Goal: Task Accomplishment & Management: Use online tool/utility

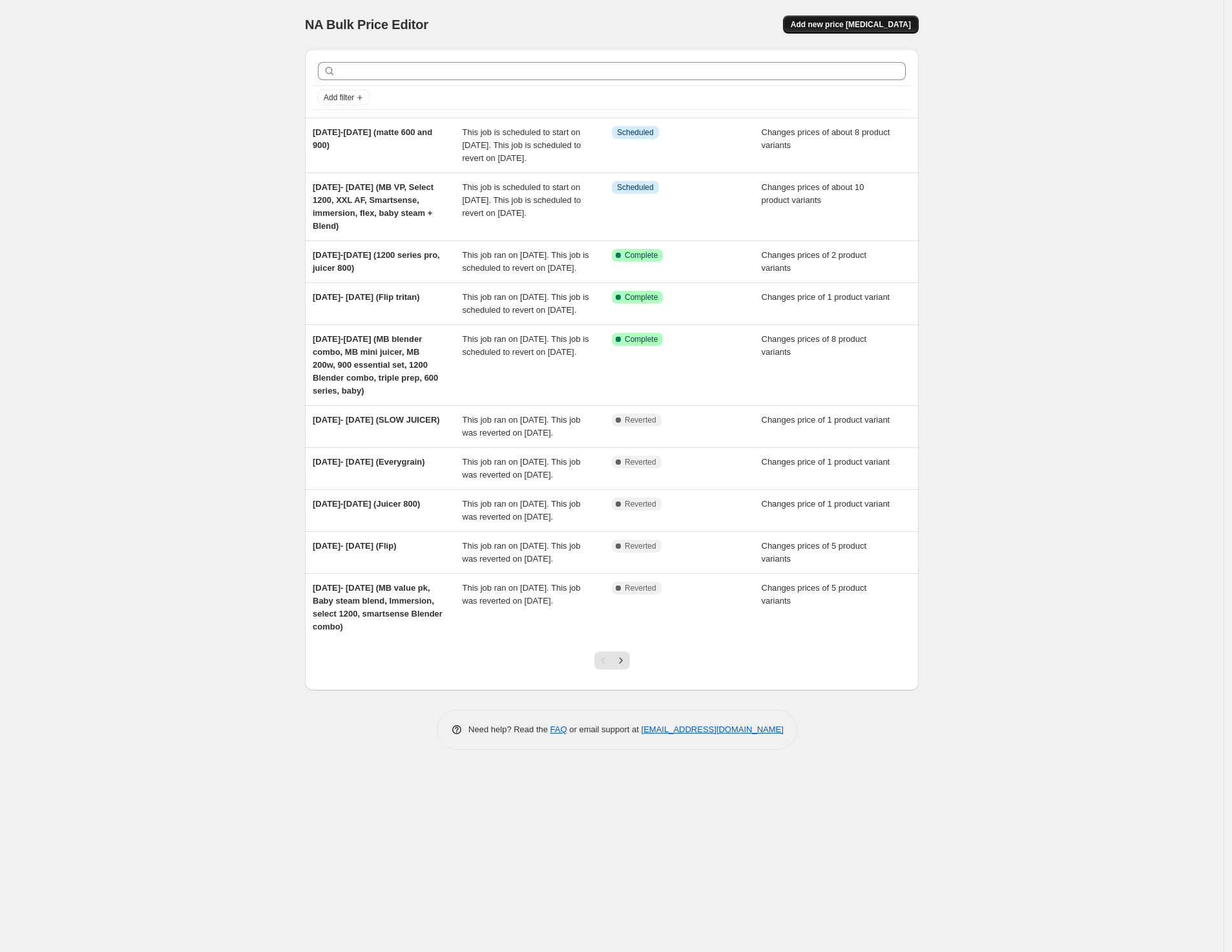
click at [841, 27] on span "Add new price [MEDICAL_DATA]" at bounding box center [851, 24] width 120 height 11
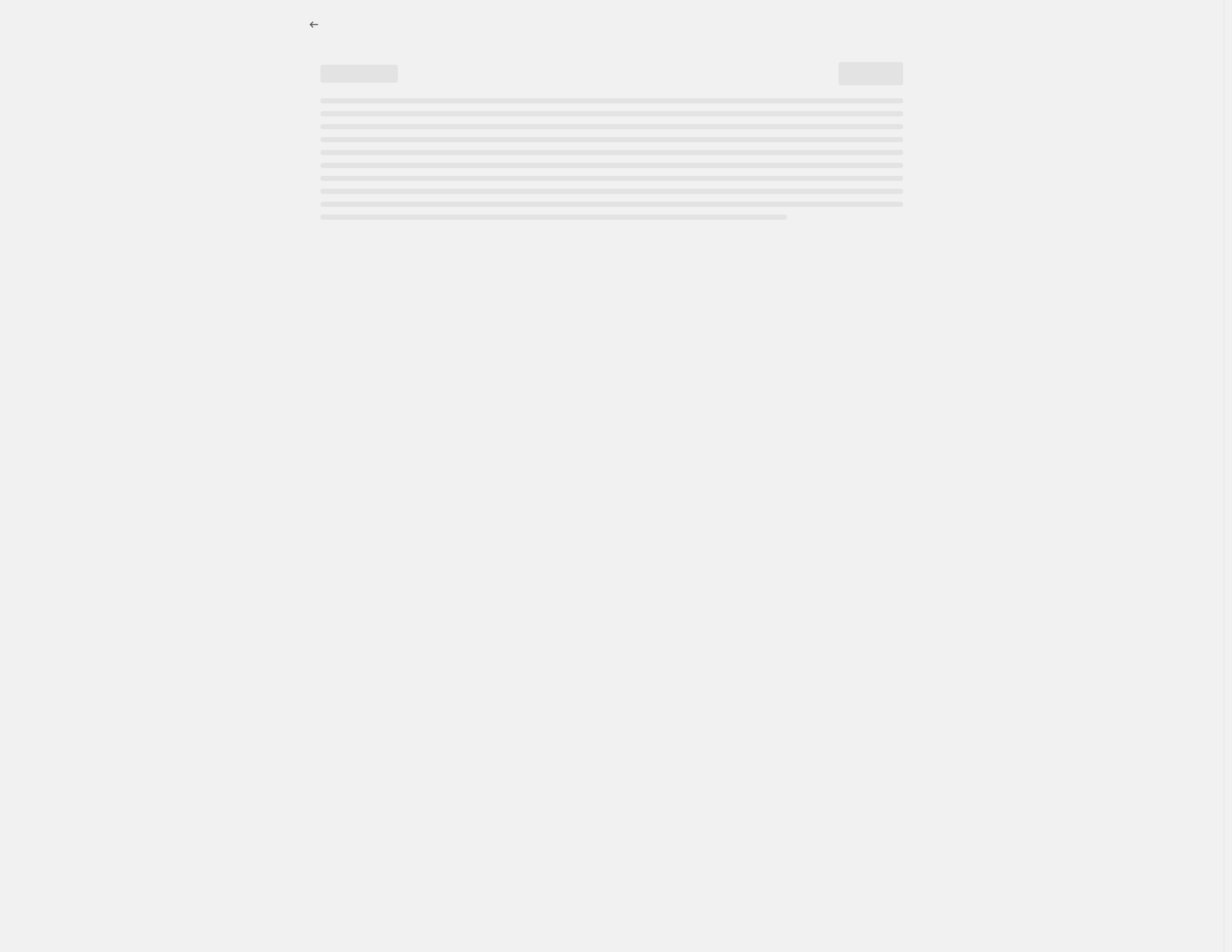
select select "percentage"
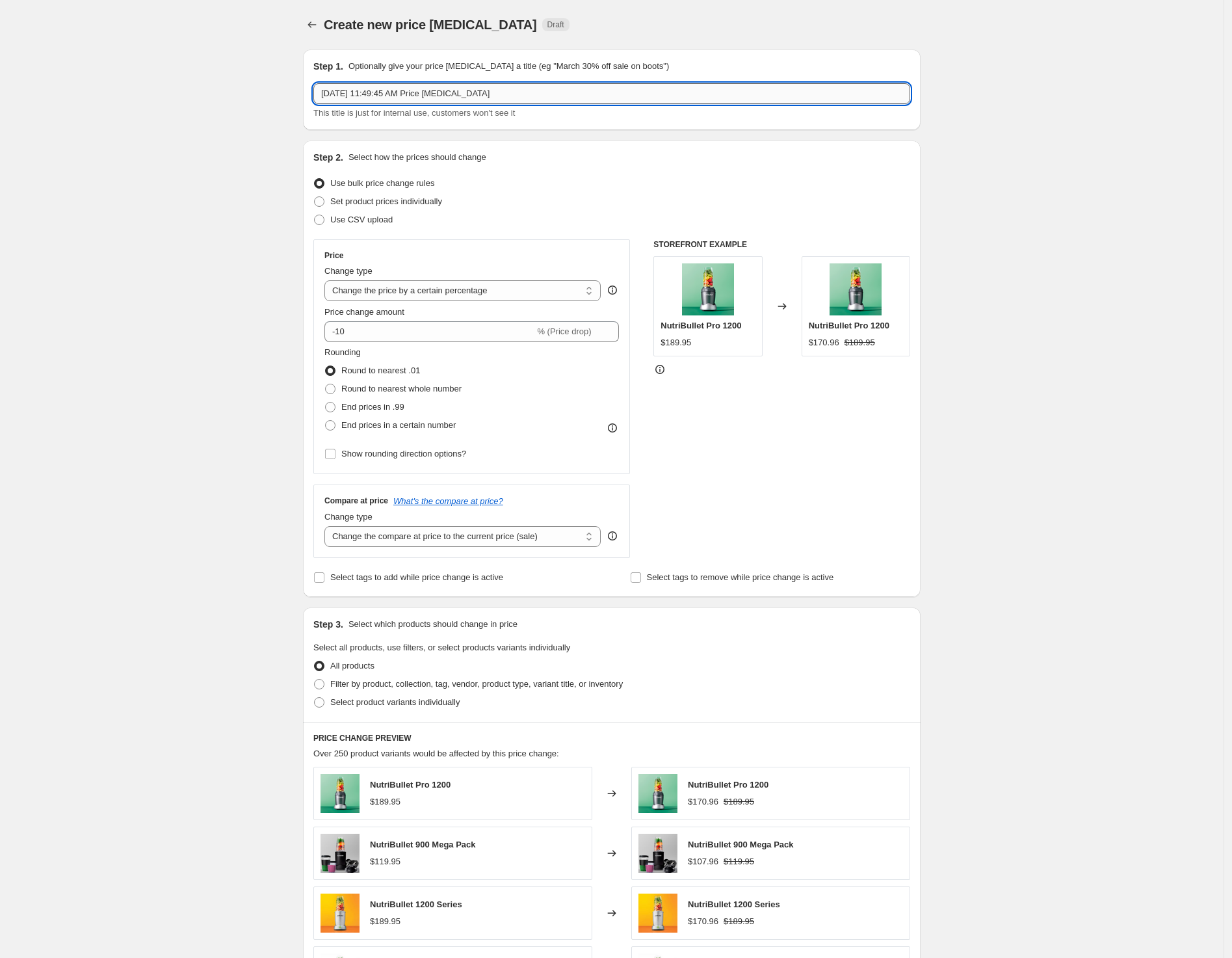
click at [479, 97] on input "Sep 15, 2025, 11:49:45 AM Price change job" at bounding box center [612, 93] width 597 height 21
drag, startPoint x: 550, startPoint y: 91, endPoint x: 136, endPoint y: 81, distance: 414.1
click at [136, 81] on div "Create new price change job. This page is ready Create new price change job Dra…" at bounding box center [612, 650] width 1224 height 1300
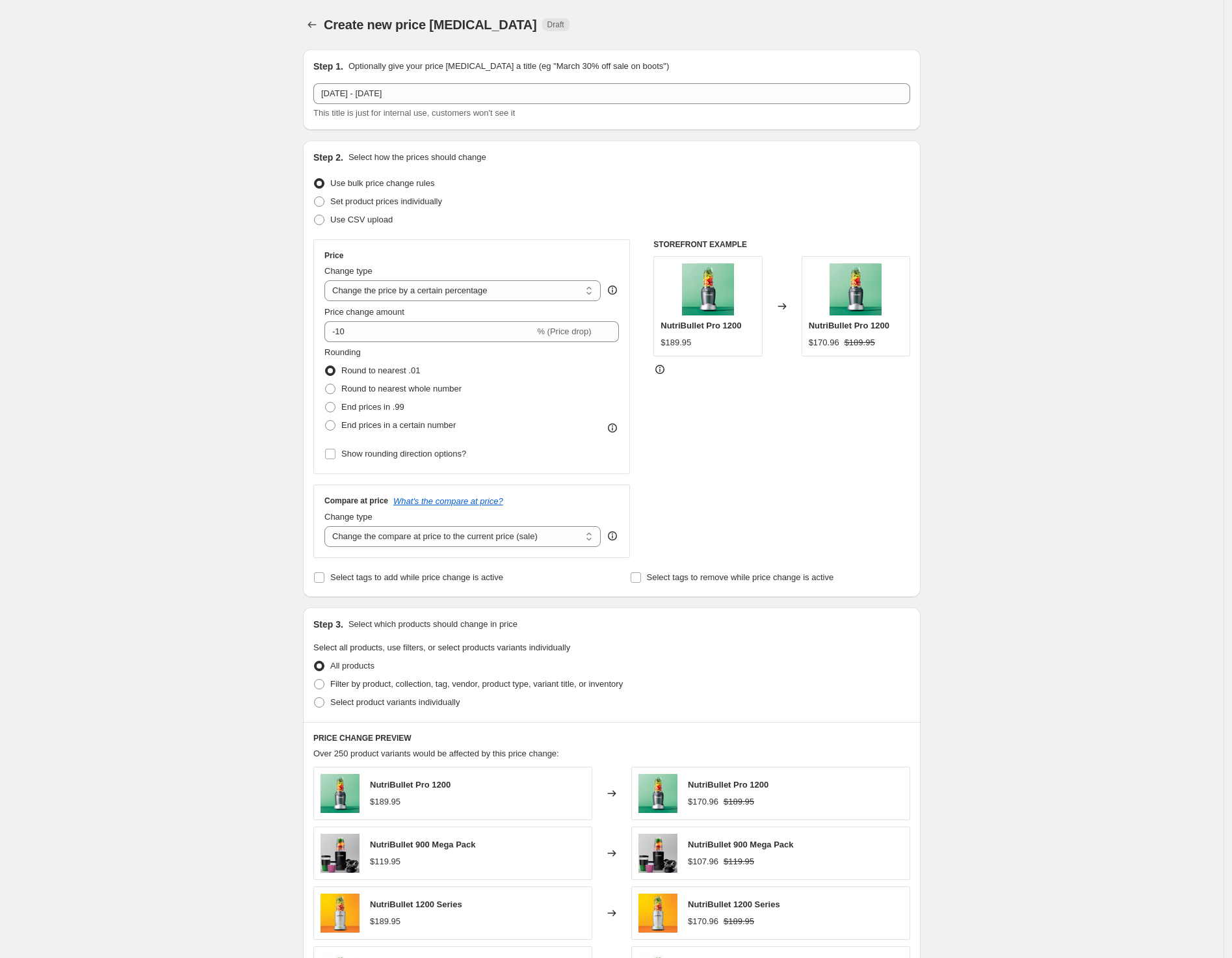
click at [524, 70] on p "Optionally give your price change job a title (eg "March 30% off sale on boots")" at bounding box center [509, 66] width 321 height 13
click at [522, 79] on div "Step 1. Optionally give your price change job a title (eg "March 30% off sale o…" at bounding box center [612, 89] width 597 height 60
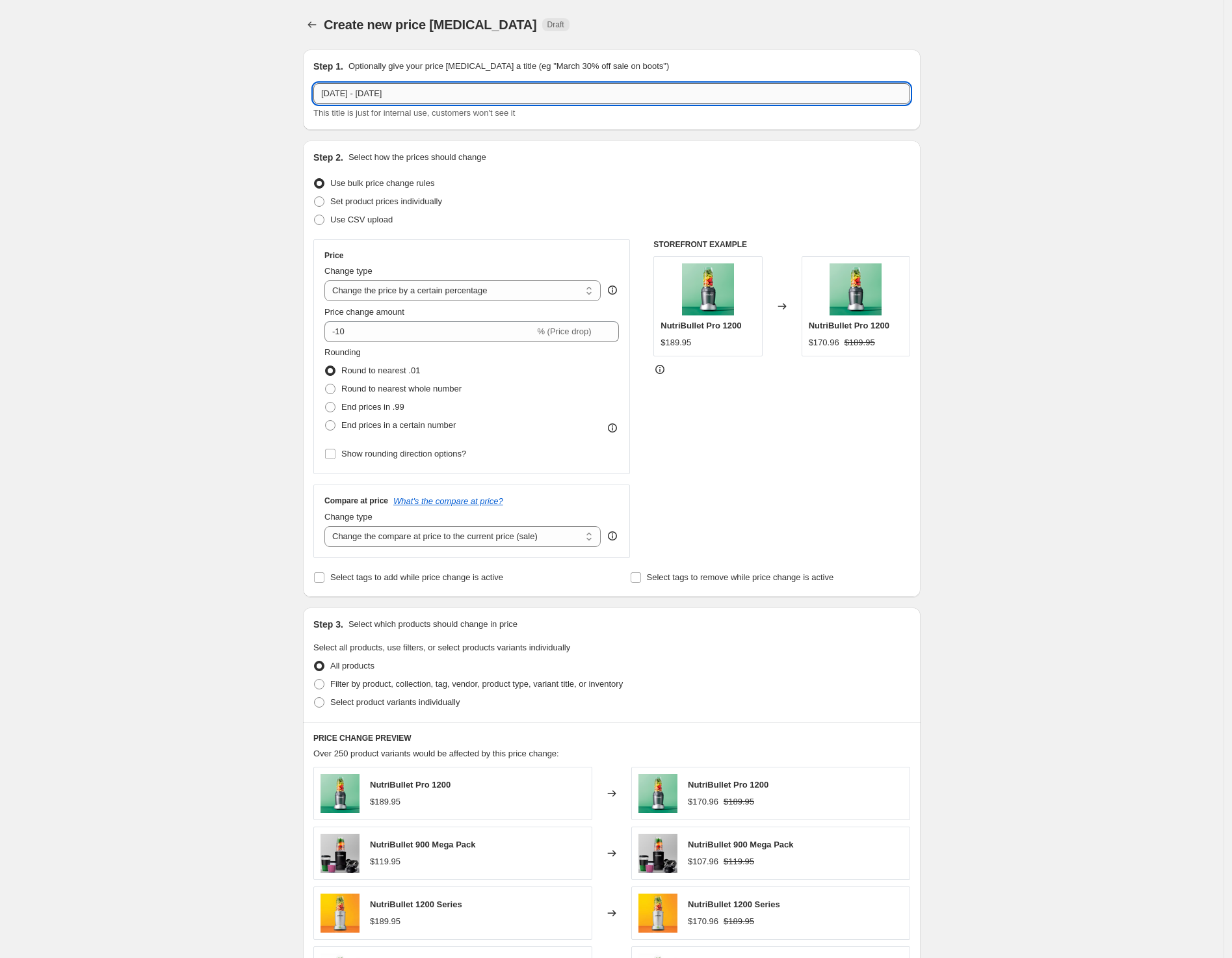
click at [522, 91] on input "SEPT 18TH - OCT 1ST" at bounding box center [612, 93] width 597 height 21
type input "SEPT 18TH - OCT 1ST - Ultra 1000 & Flip"
click at [374, 203] on span "Set product prices individually" at bounding box center [387, 201] width 112 height 10
click at [315, 197] on input "Set product prices individually" at bounding box center [314, 196] width 1 height 1
radio input "true"
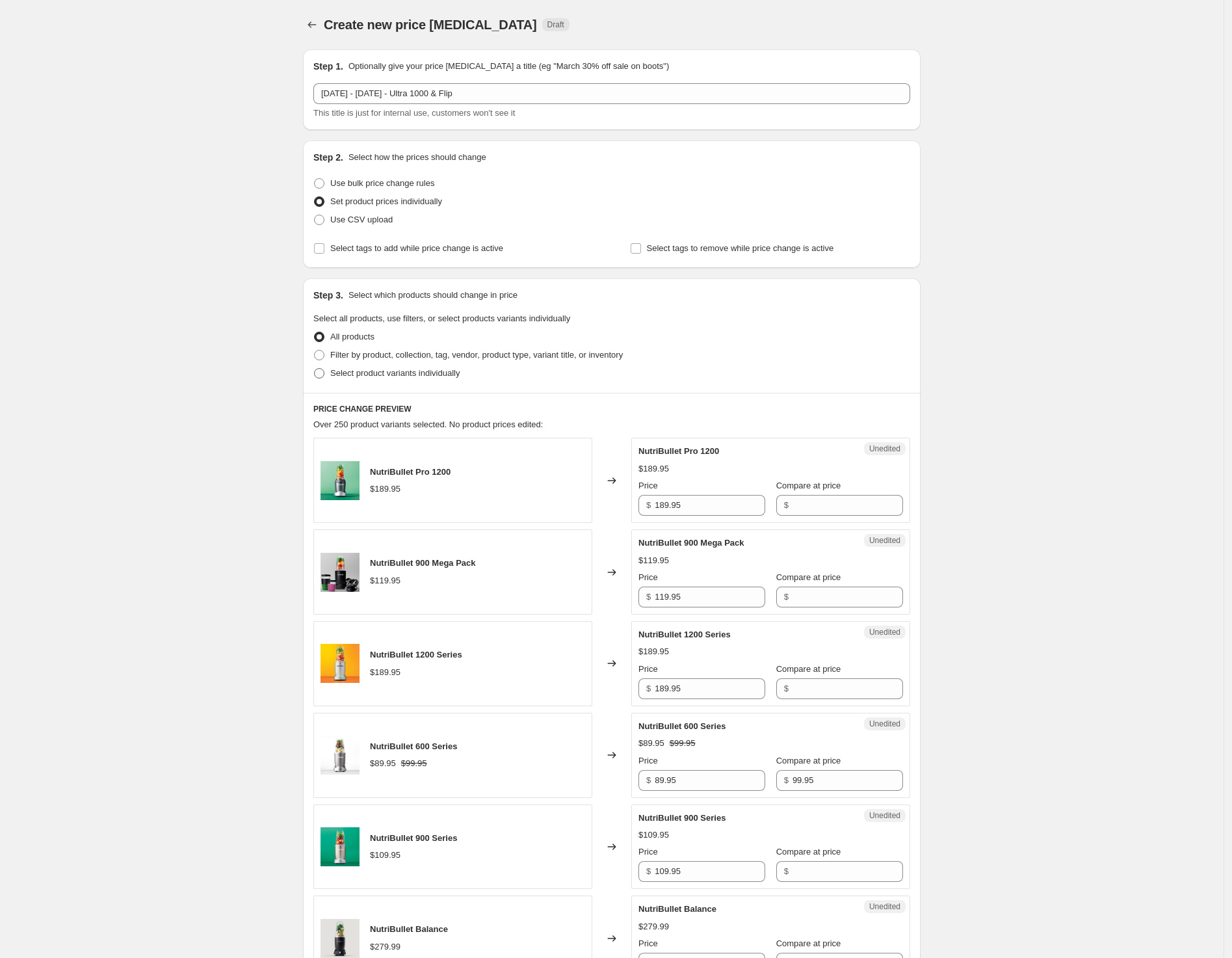
click at [367, 373] on span "Select product variants individually" at bounding box center [396, 373] width 130 height 10
click at [315, 369] on input "Select product variants individually" at bounding box center [314, 368] width 1 height 1
radio input "true"
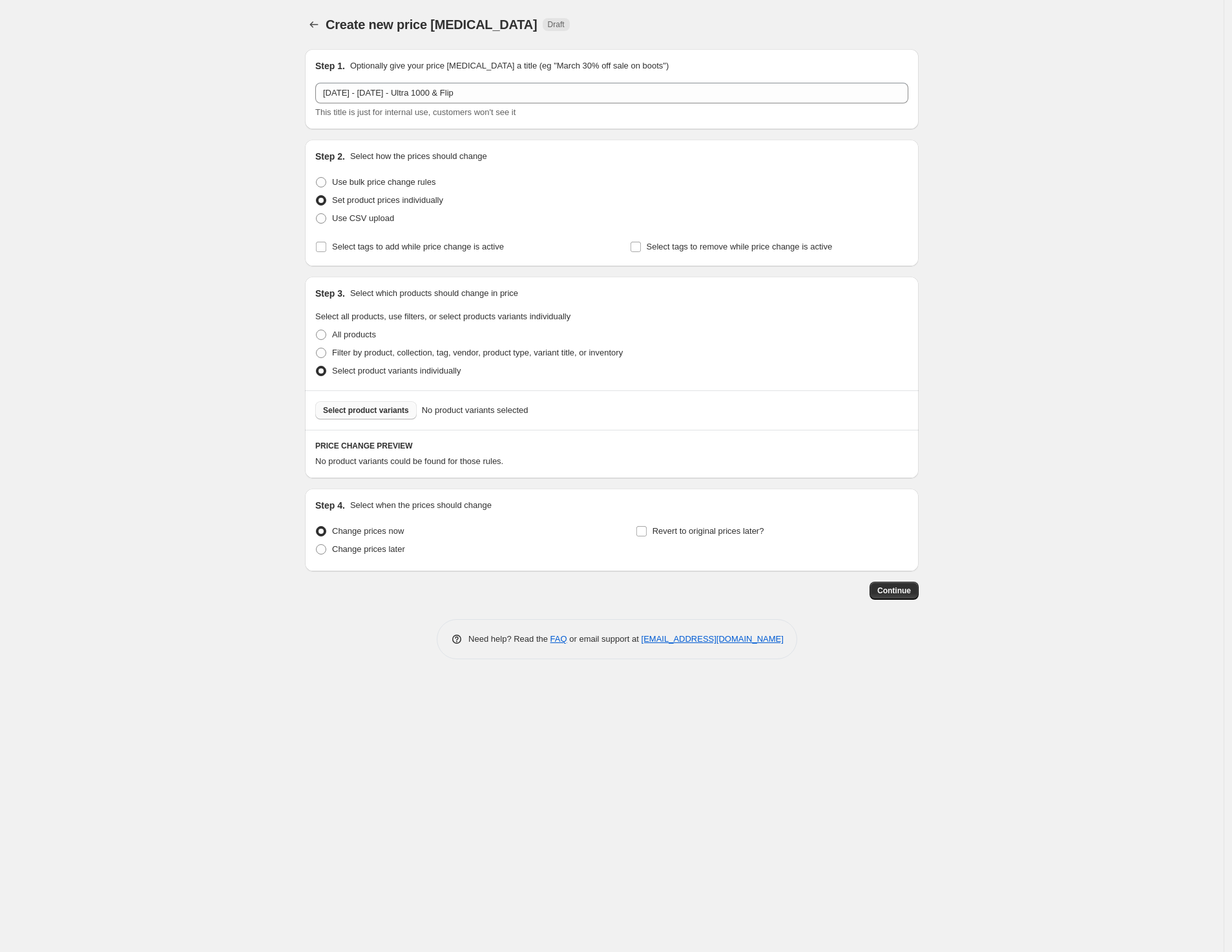
click at [360, 407] on span "Select product variants" at bounding box center [366, 410] width 86 height 11
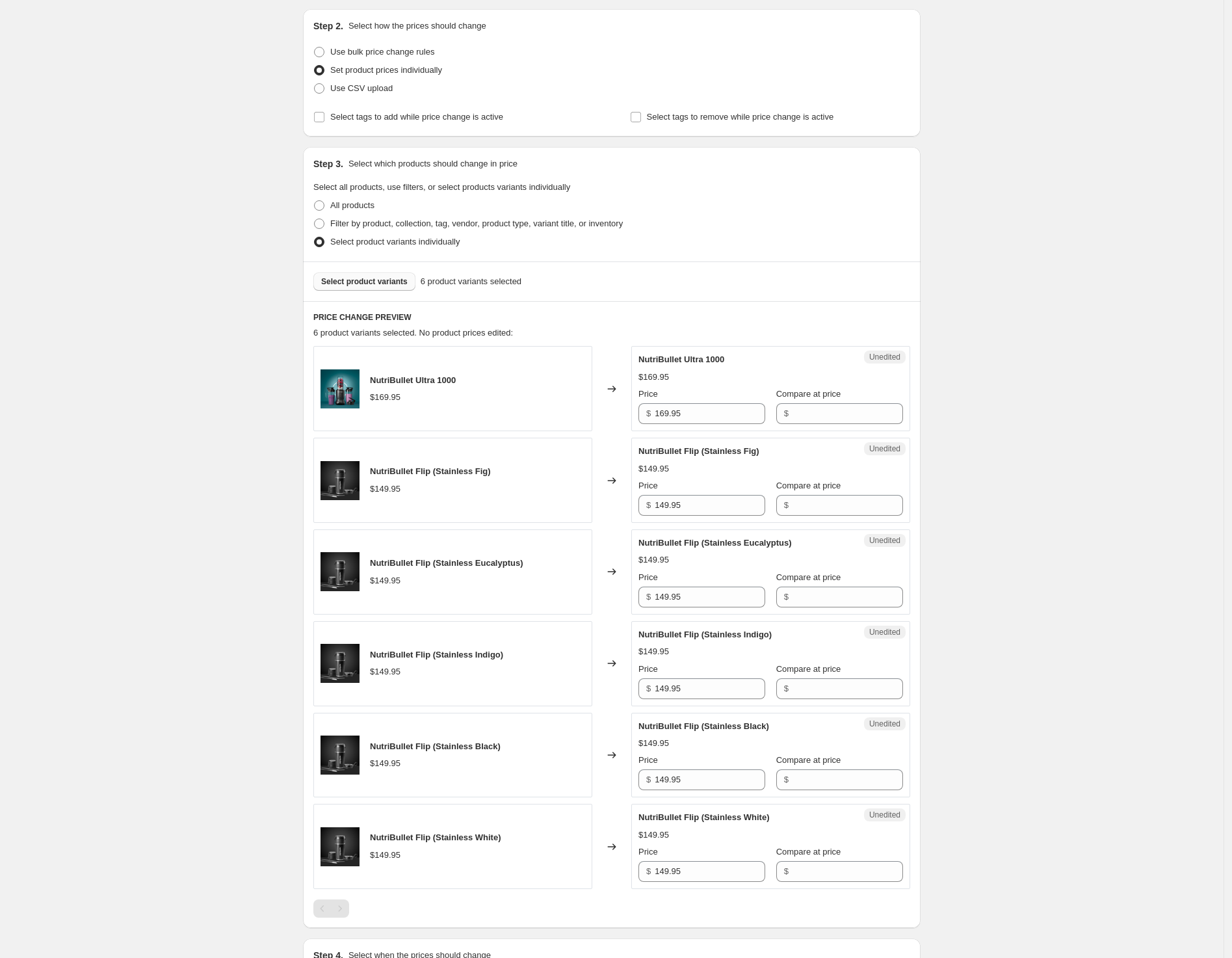
scroll to position [163, 0]
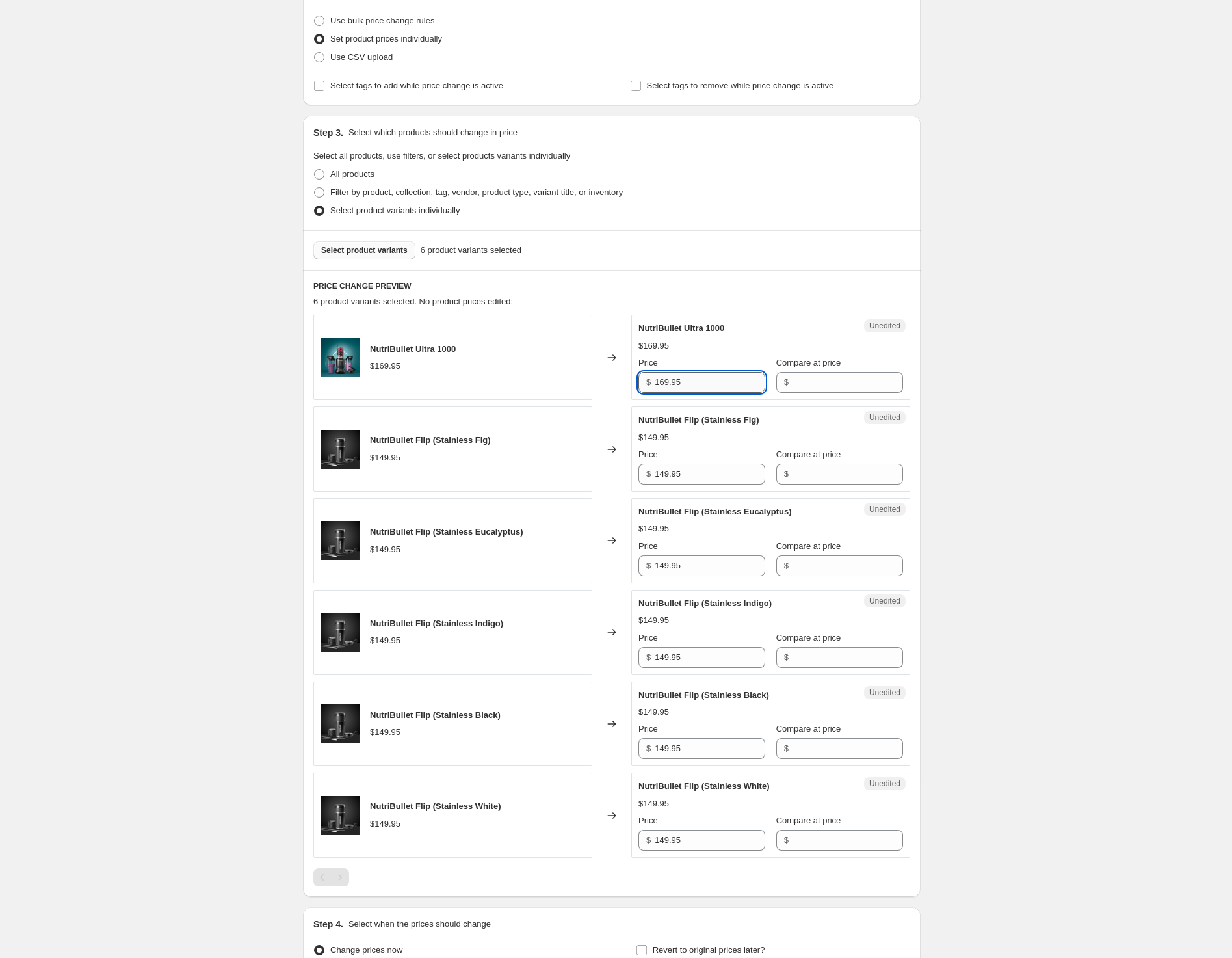
click at [698, 387] on input "169.95" at bounding box center [710, 382] width 111 height 21
click at [828, 376] on input "Compare at price" at bounding box center [848, 382] width 111 height 21
drag, startPoint x: 711, startPoint y: 387, endPoint x: 558, endPoint y: 388, distance: 153.0
click at [558, 388] on div "NutriBullet Ultra 1000 $169.95 Changed to Unedited NutriBullet Ultra 1000 $169.…" at bounding box center [612, 357] width 597 height 85
click at [815, 383] on input "Compare at price" at bounding box center [848, 382] width 111 height 21
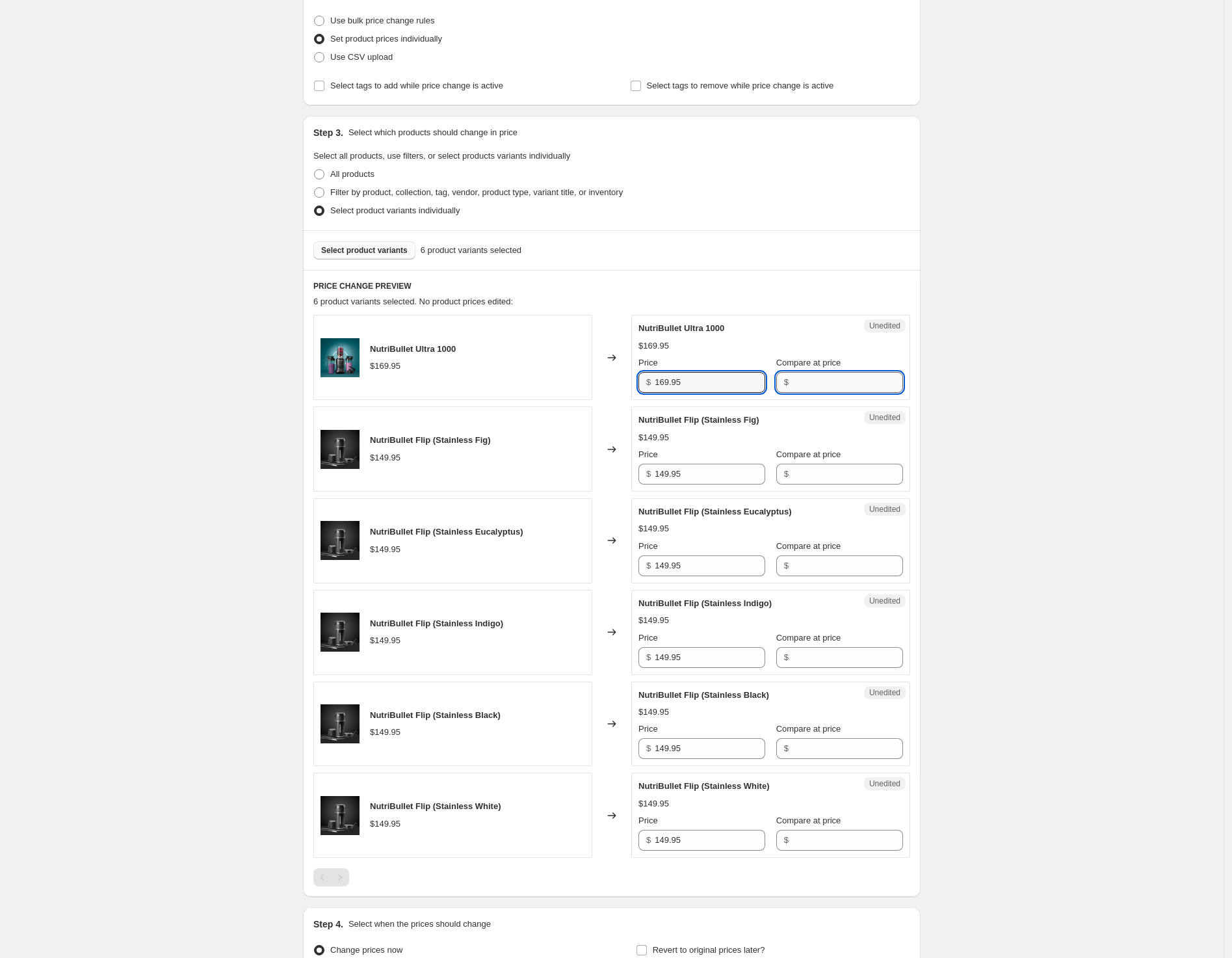
paste input "169.95"
type input "169.95"
click at [669, 384] on input "169.95" at bounding box center [710, 382] width 111 height 21
type input "129.95"
click at [712, 467] on input "149.95" at bounding box center [710, 473] width 111 height 21
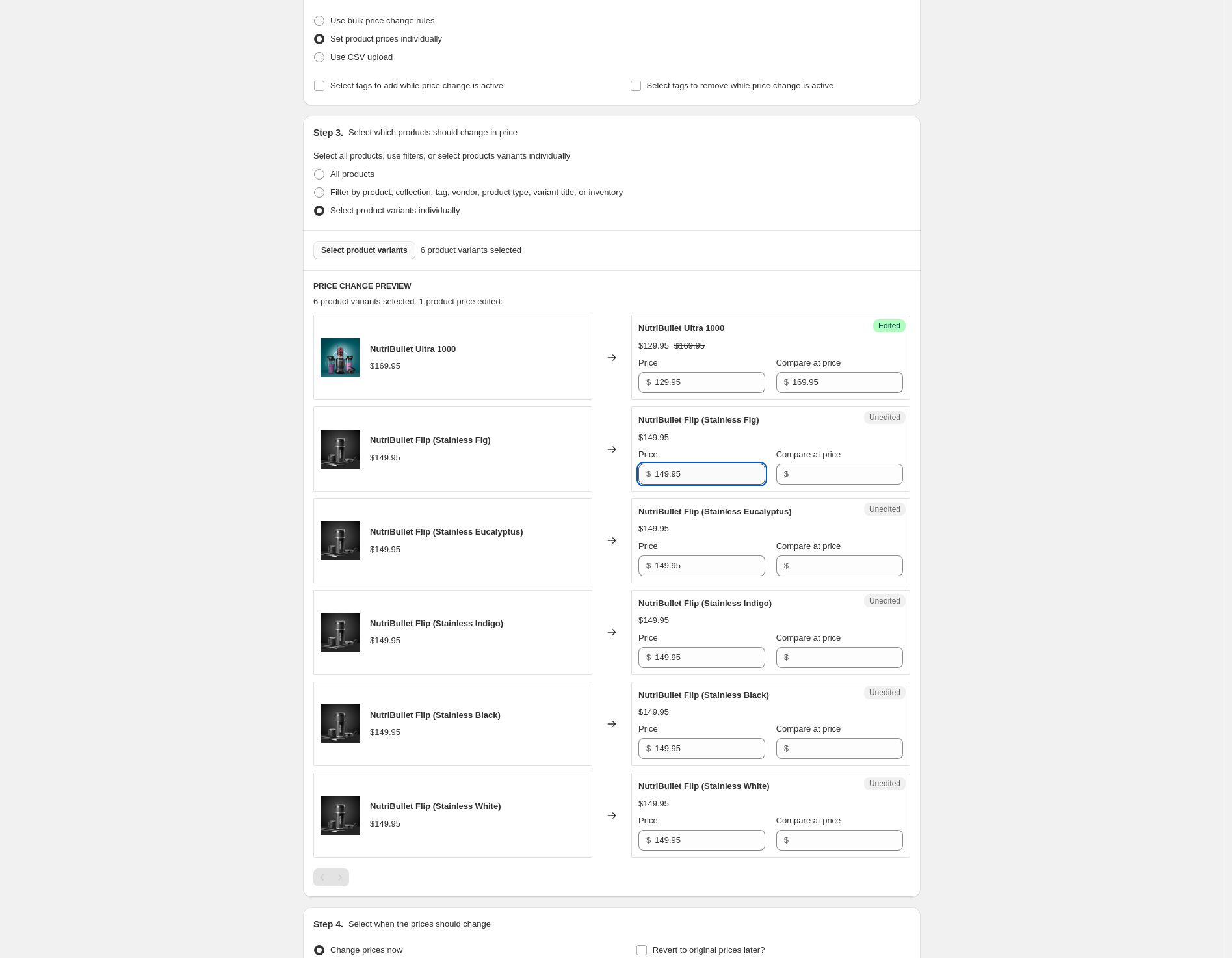
click at [712, 467] on input "149.95" at bounding box center [710, 473] width 111 height 21
click at [825, 471] on input "Compare at price" at bounding box center [848, 473] width 111 height 21
paste input "149.95"
type input "149.95"
click at [837, 556] on input "Compare at price" at bounding box center [848, 565] width 111 height 21
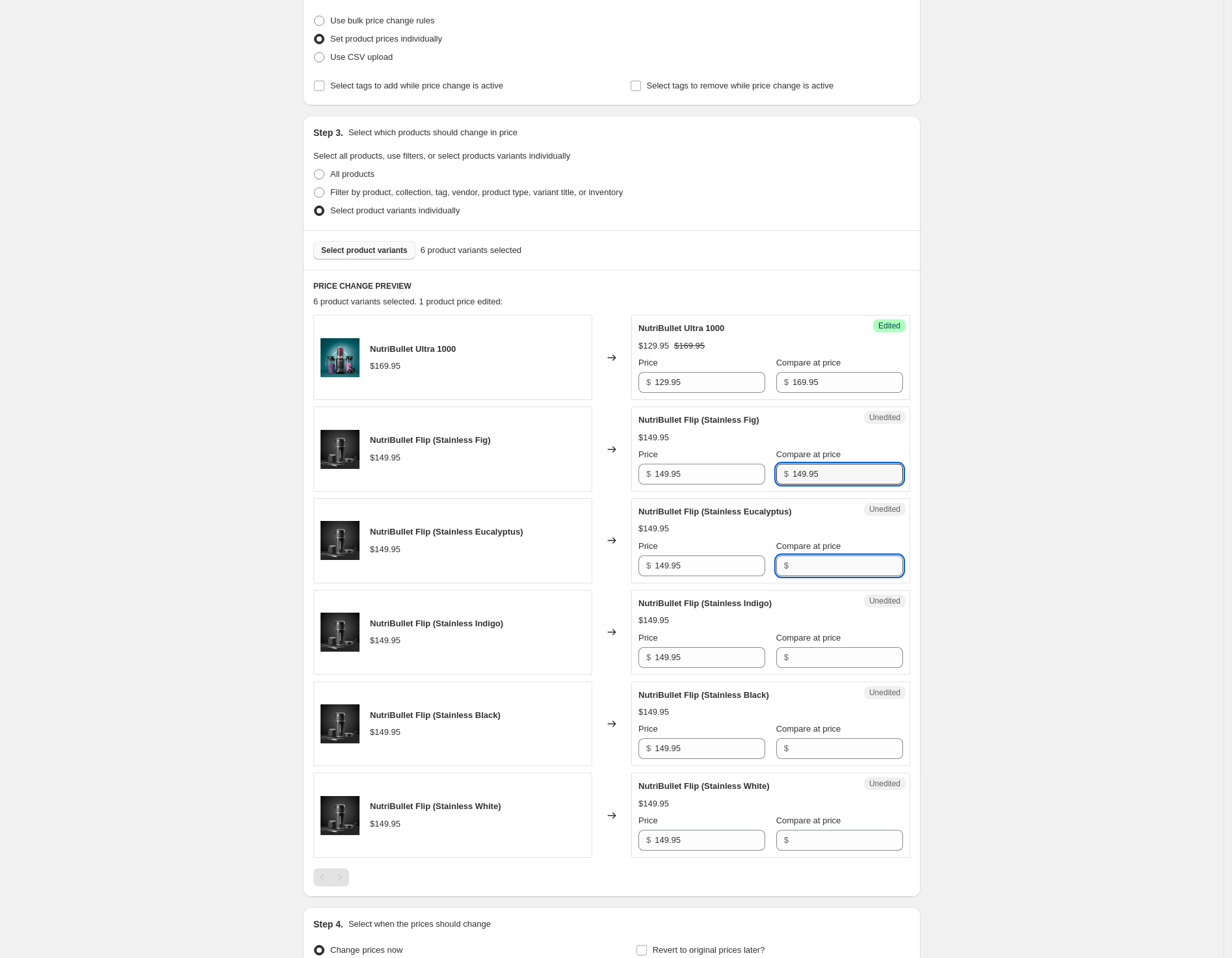
paste input "149.95"
type input "149.95"
click at [830, 662] on input "Compare at price" at bounding box center [848, 657] width 111 height 21
paste input "149.95"
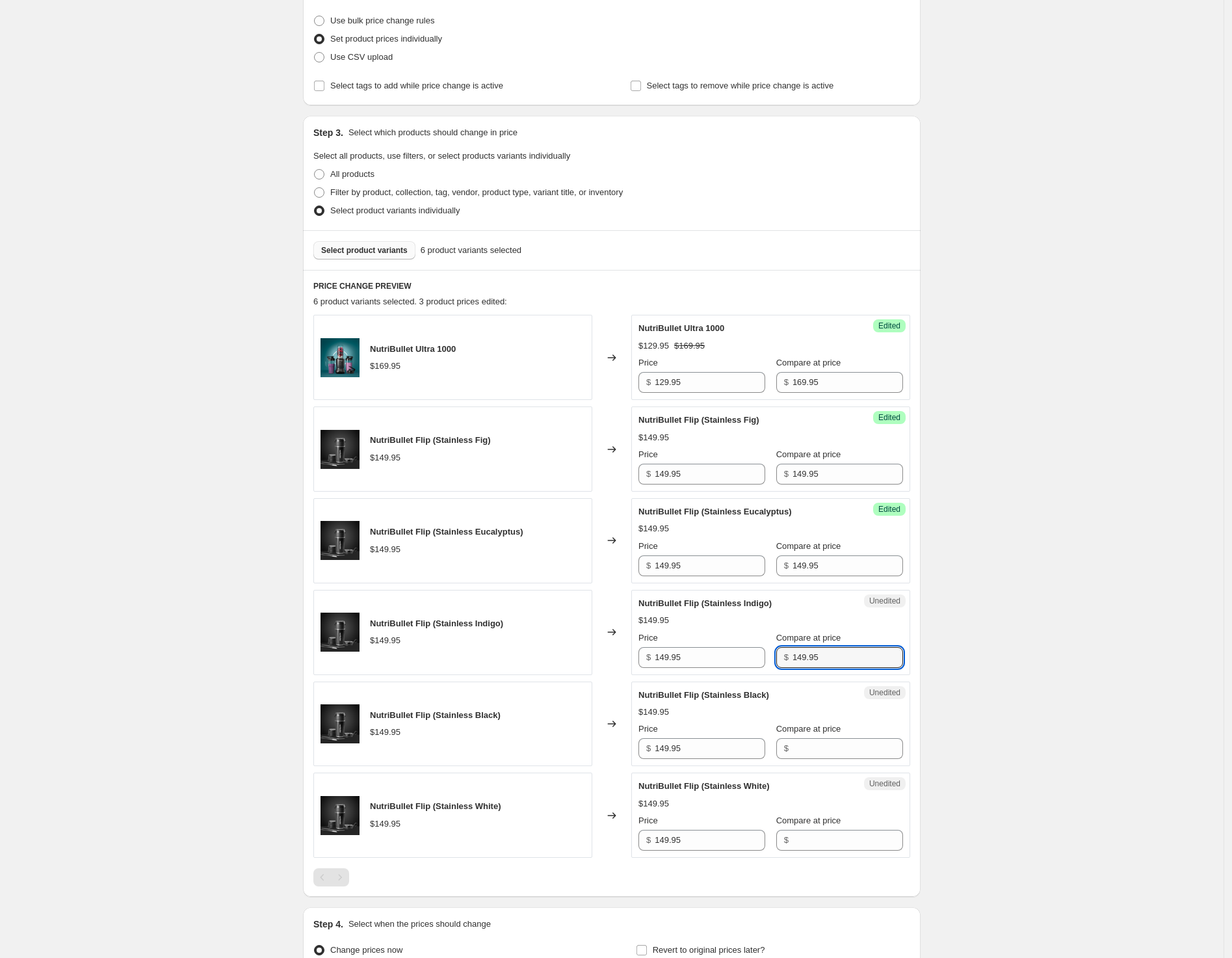
type input "149.95"
click at [830, 725] on span "Compare at price" at bounding box center [809, 728] width 65 height 10
click at [830, 738] on input "Compare at price" at bounding box center [848, 748] width 111 height 21
click at [831, 743] on input "Compare at price" at bounding box center [848, 748] width 111 height 21
paste input "149.95"
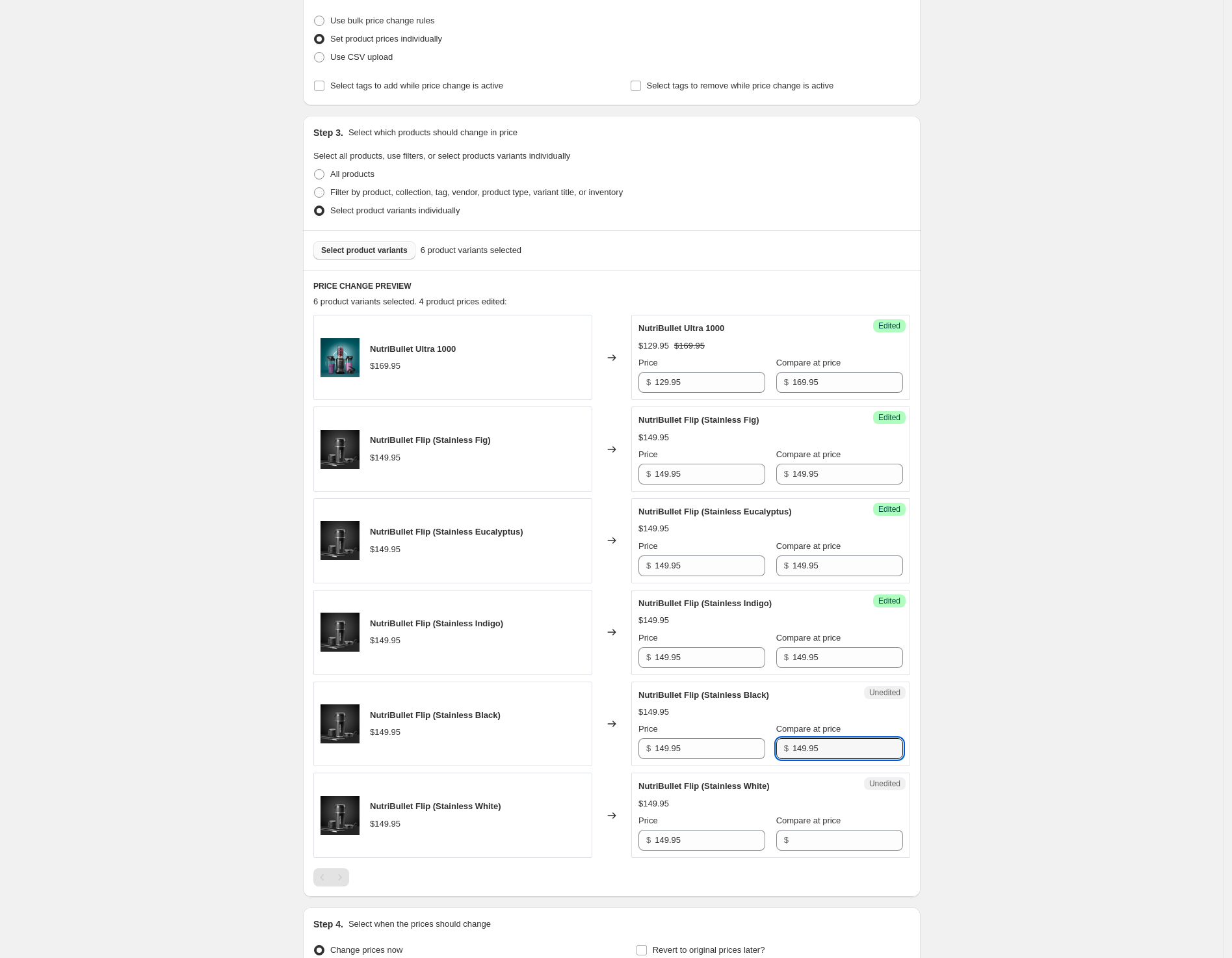
type input "149.95"
click at [804, 831] on input "Compare at price" at bounding box center [848, 839] width 111 height 21
paste input "149.95"
type input "149.95"
click at [687, 475] on input "149.95" at bounding box center [710, 473] width 111 height 21
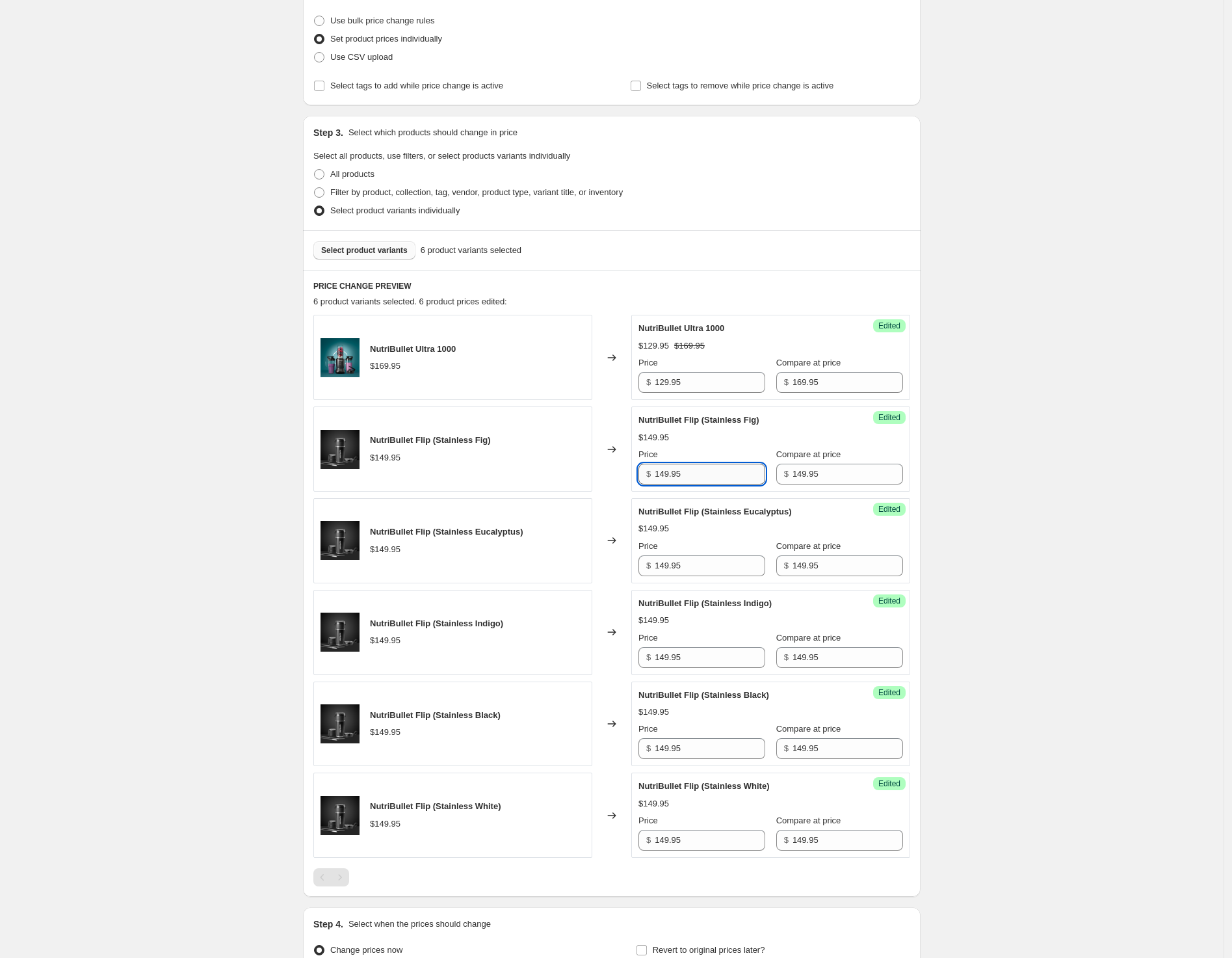
click at [687, 475] on input "149.95" at bounding box center [710, 473] width 111 height 21
type input "99.95"
paste input "9"
drag, startPoint x: 706, startPoint y: 567, endPoint x: 659, endPoint y: 578, distance: 48.3
click at [593, 559] on div "NutriBullet Flip (Stainless Eucalyptus) $149.95 Changed to Success Edited Nutri…" at bounding box center [612, 540] width 597 height 85
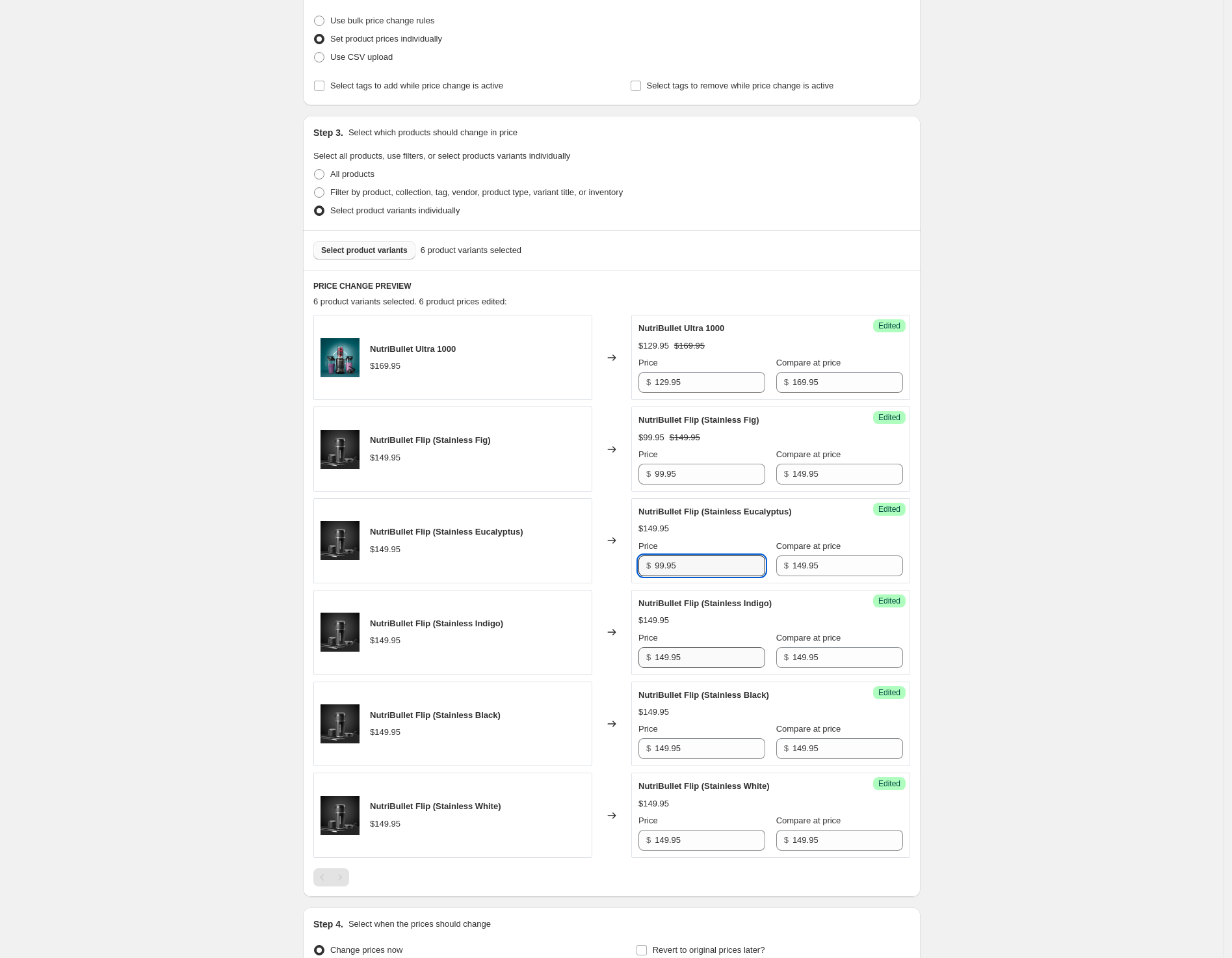
type input "99.95"
paste input "9"
drag, startPoint x: 708, startPoint y: 658, endPoint x: 584, endPoint y: 665, distance: 124.2
click at [584, 665] on div "NutriBullet Flip (Stainless Indigo) $149.95 Changed to Success Edited NutriBull…" at bounding box center [612, 632] width 597 height 85
type input "99.95"
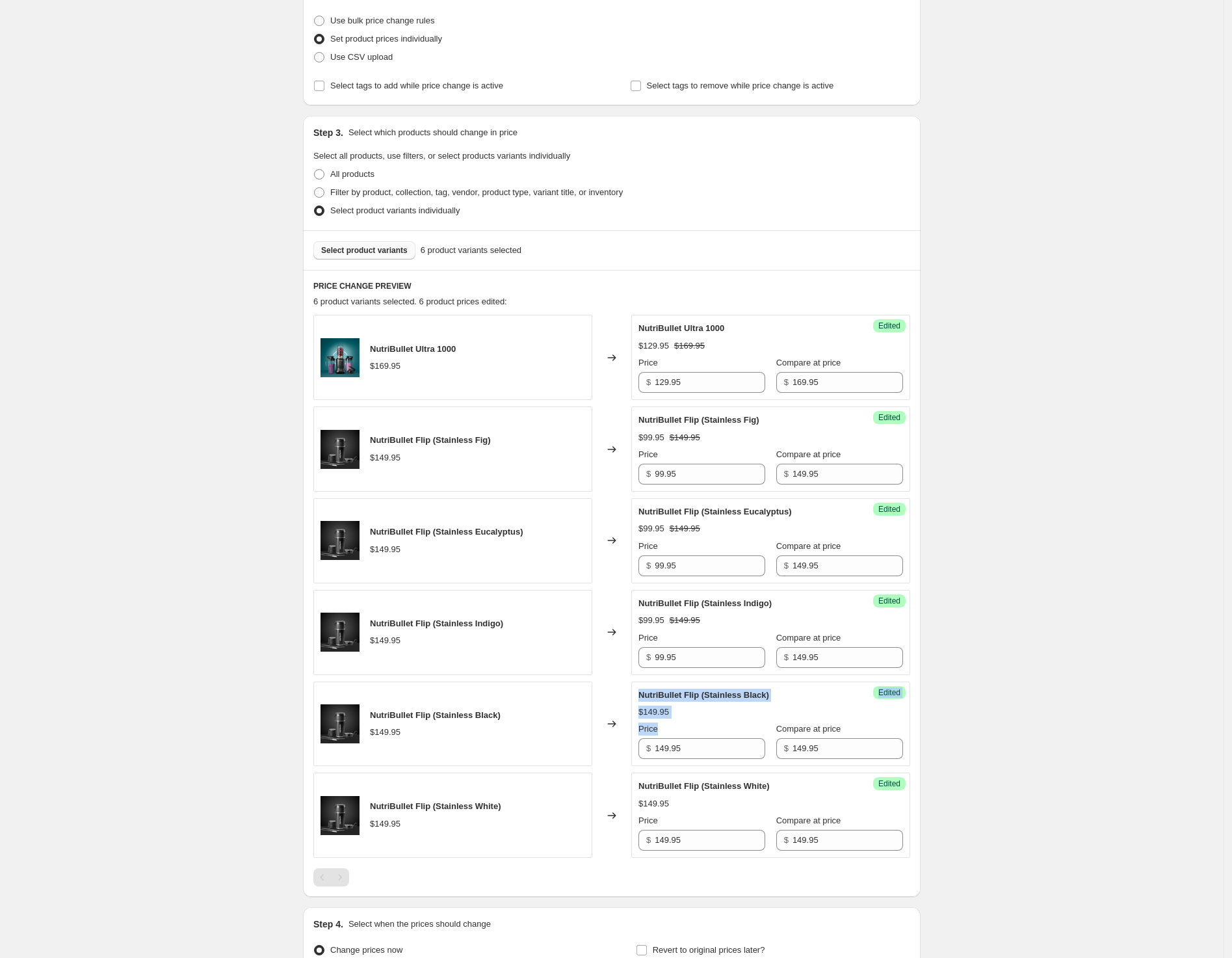
drag, startPoint x: 704, startPoint y: 761, endPoint x: 584, endPoint y: 765, distance: 120.1
click at [584, 765] on div "NutriBullet Flip (Stainless Black) $149.95 Changed to Success Edited NutriBulle…" at bounding box center [612, 723] width 597 height 85
click at [690, 756] on input "149.95" at bounding box center [710, 748] width 111 height 21
paste input "9"
drag, startPoint x: 690, startPoint y: 755, endPoint x: 693, endPoint y: 797, distance: 42.1
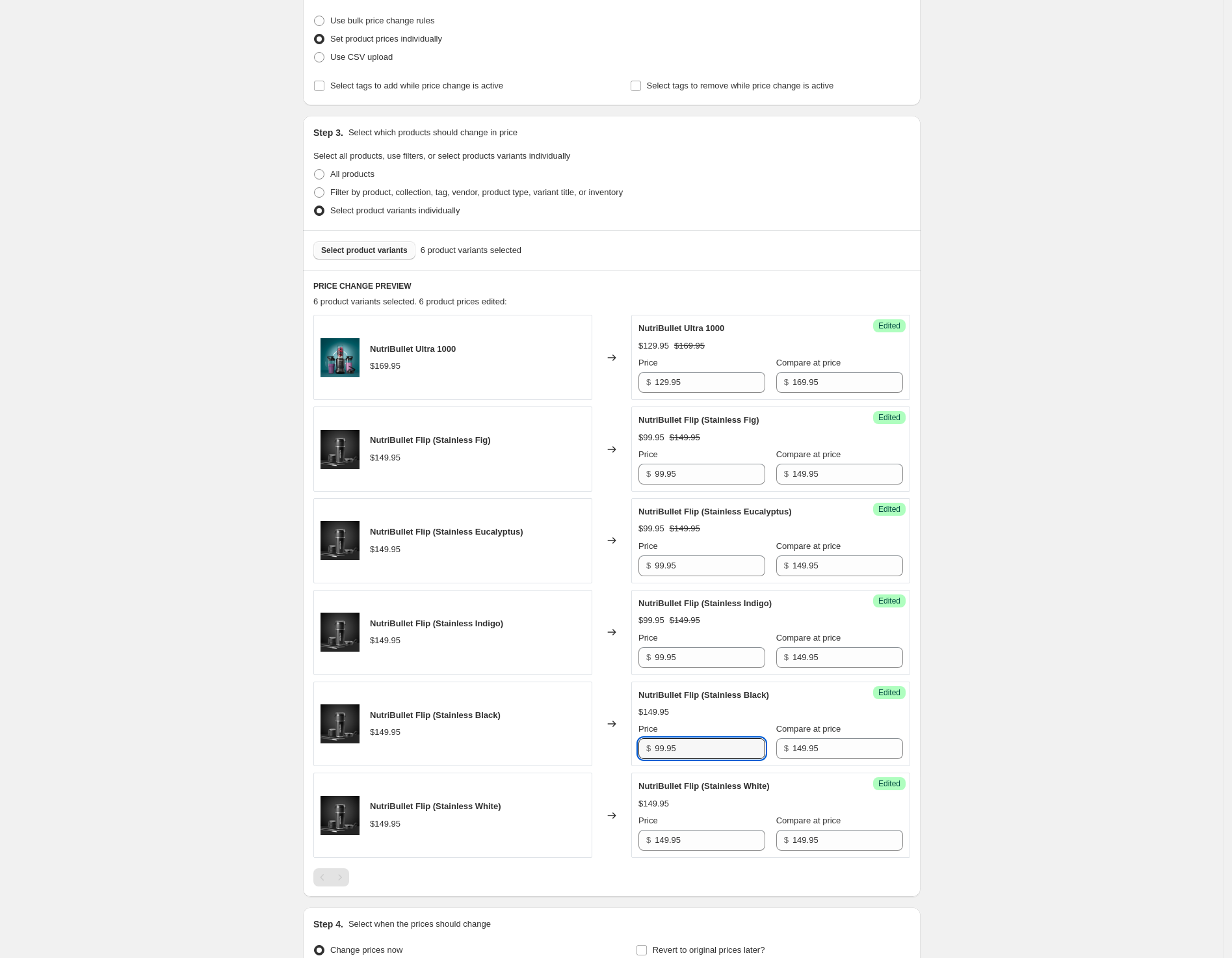
click at [690, 755] on input "99.95" at bounding box center [710, 748] width 111 height 21
type input "99.95"
click at [697, 842] on input "149.95" at bounding box center [710, 839] width 111 height 21
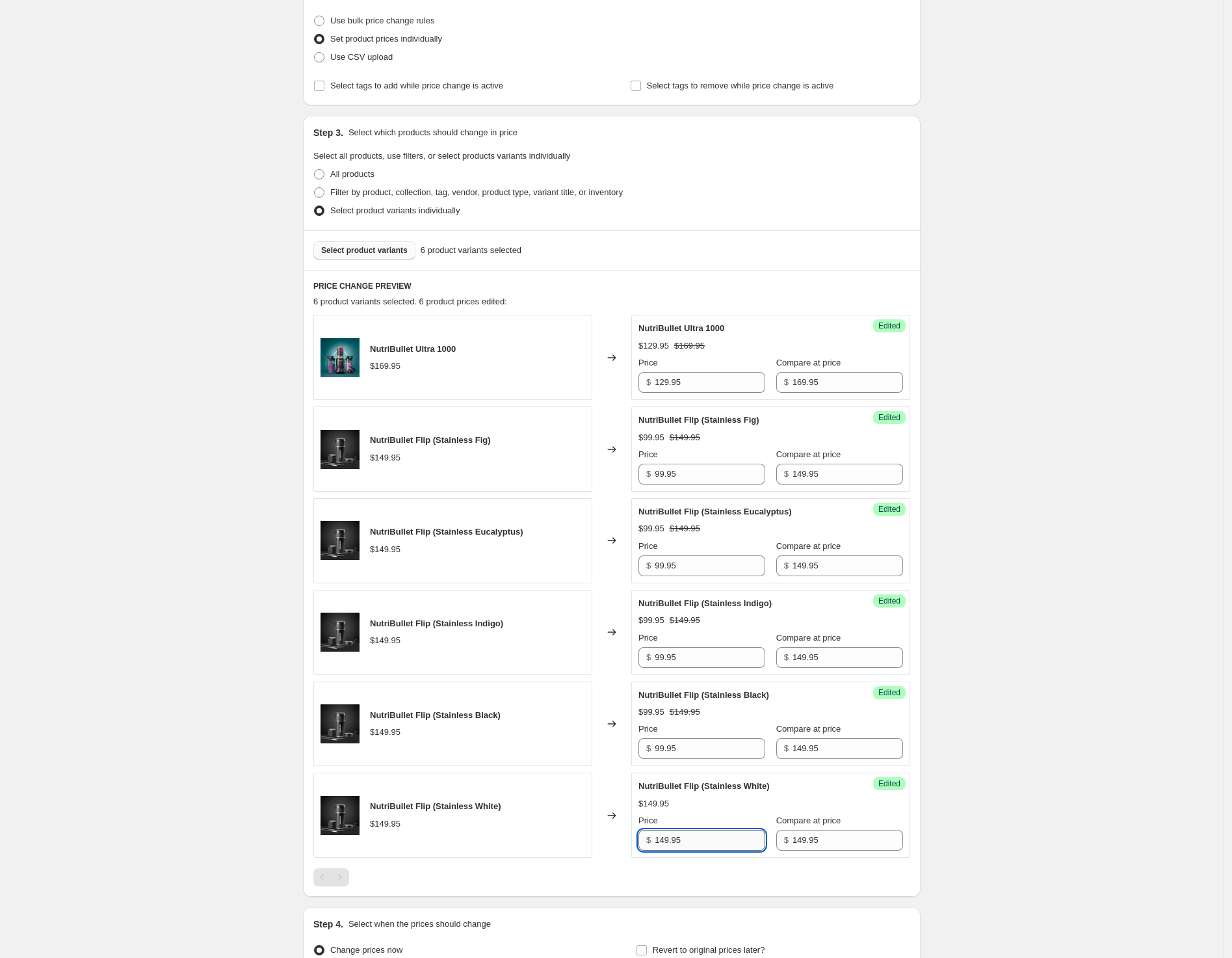
paste input "9"
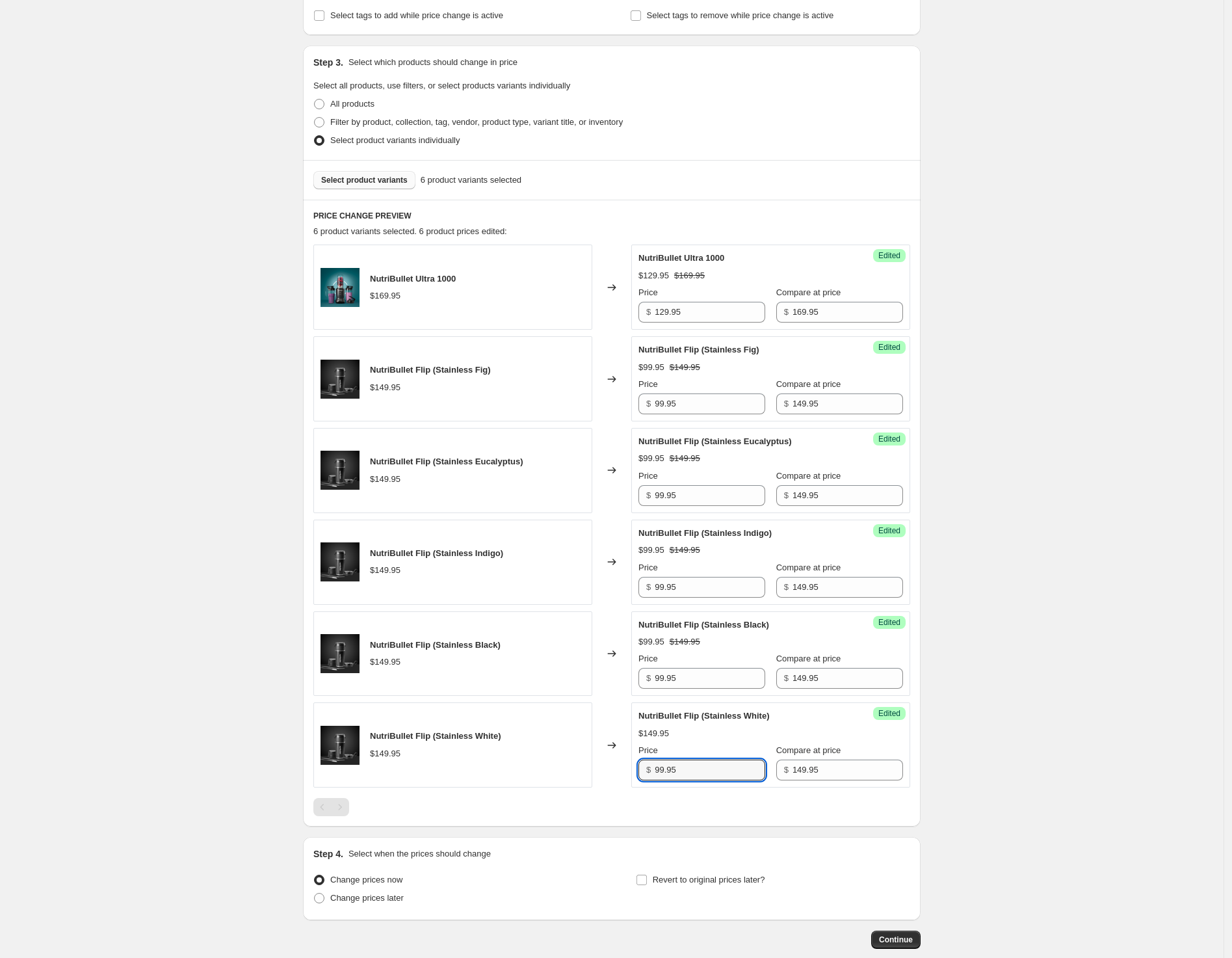
scroll to position [304, 0]
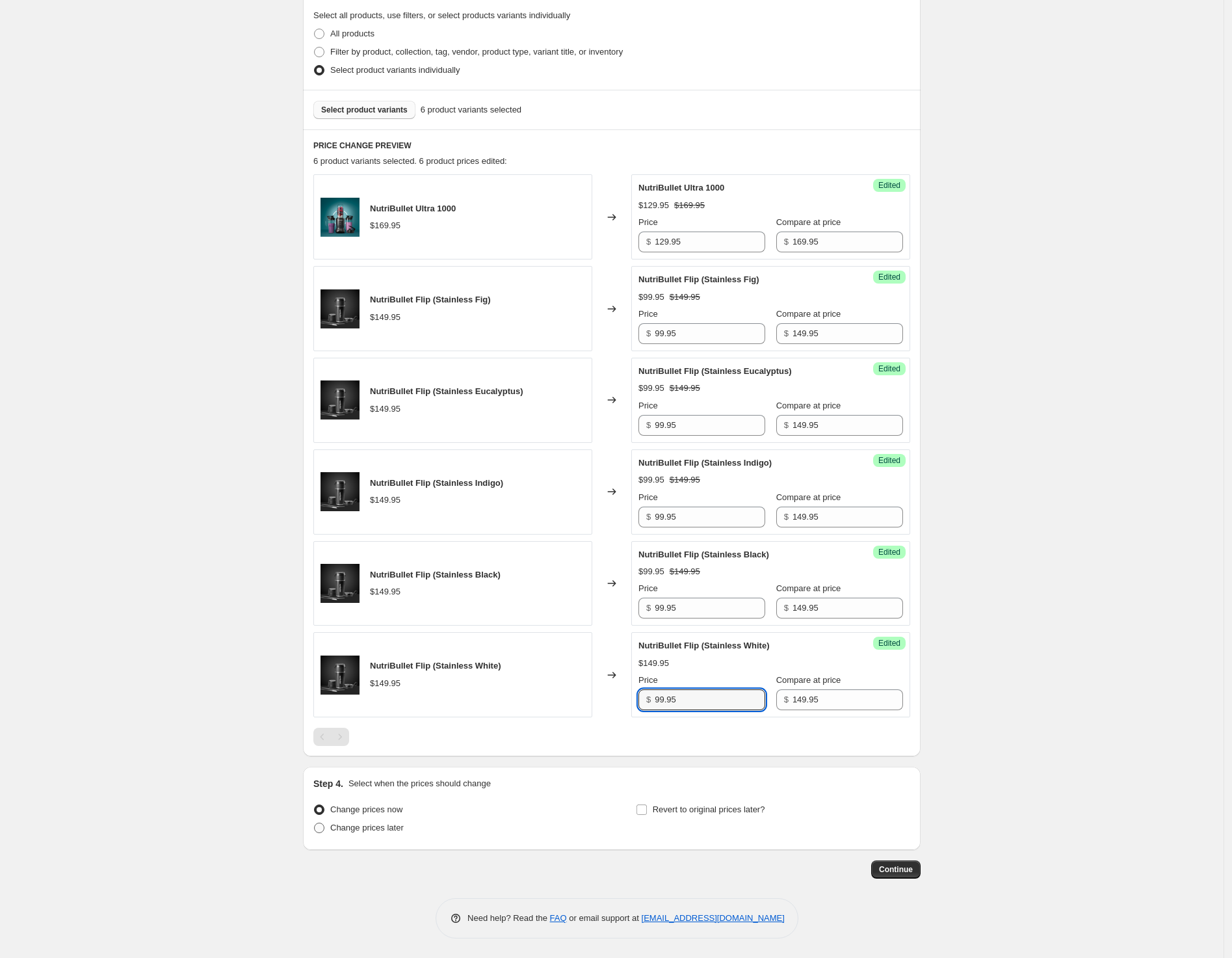
type input "99.95"
click at [368, 831] on span "Change prices later" at bounding box center [367, 827] width 74 height 10
click at [315, 824] on input "Change prices later" at bounding box center [314, 823] width 1 height 1
radio input "true"
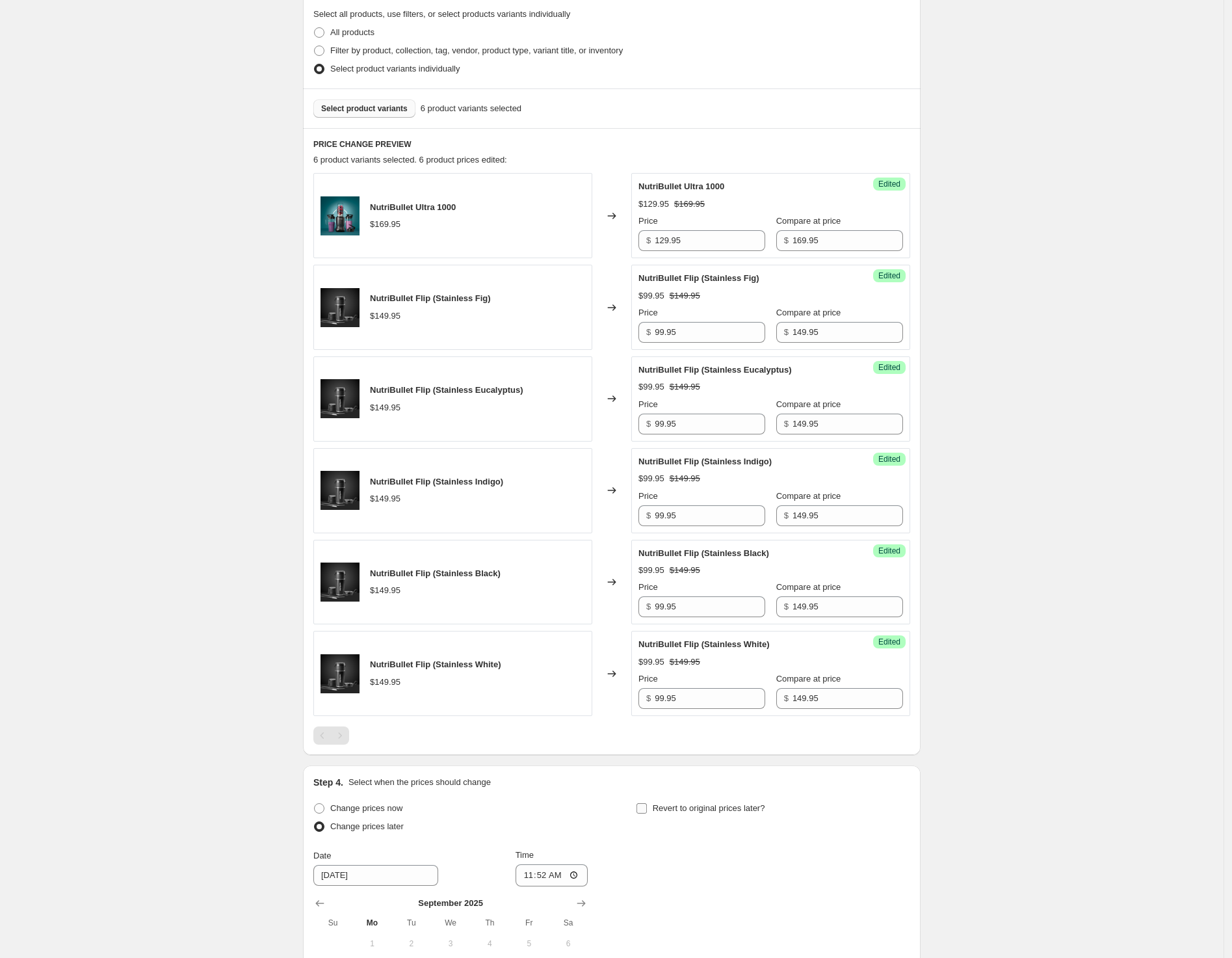
click at [687, 812] on span "Revert to original prices later?" at bounding box center [709, 808] width 113 height 10
click at [647, 812] on input "Revert to original prices later?" at bounding box center [642, 808] width 11 height 11
checkbox input "true"
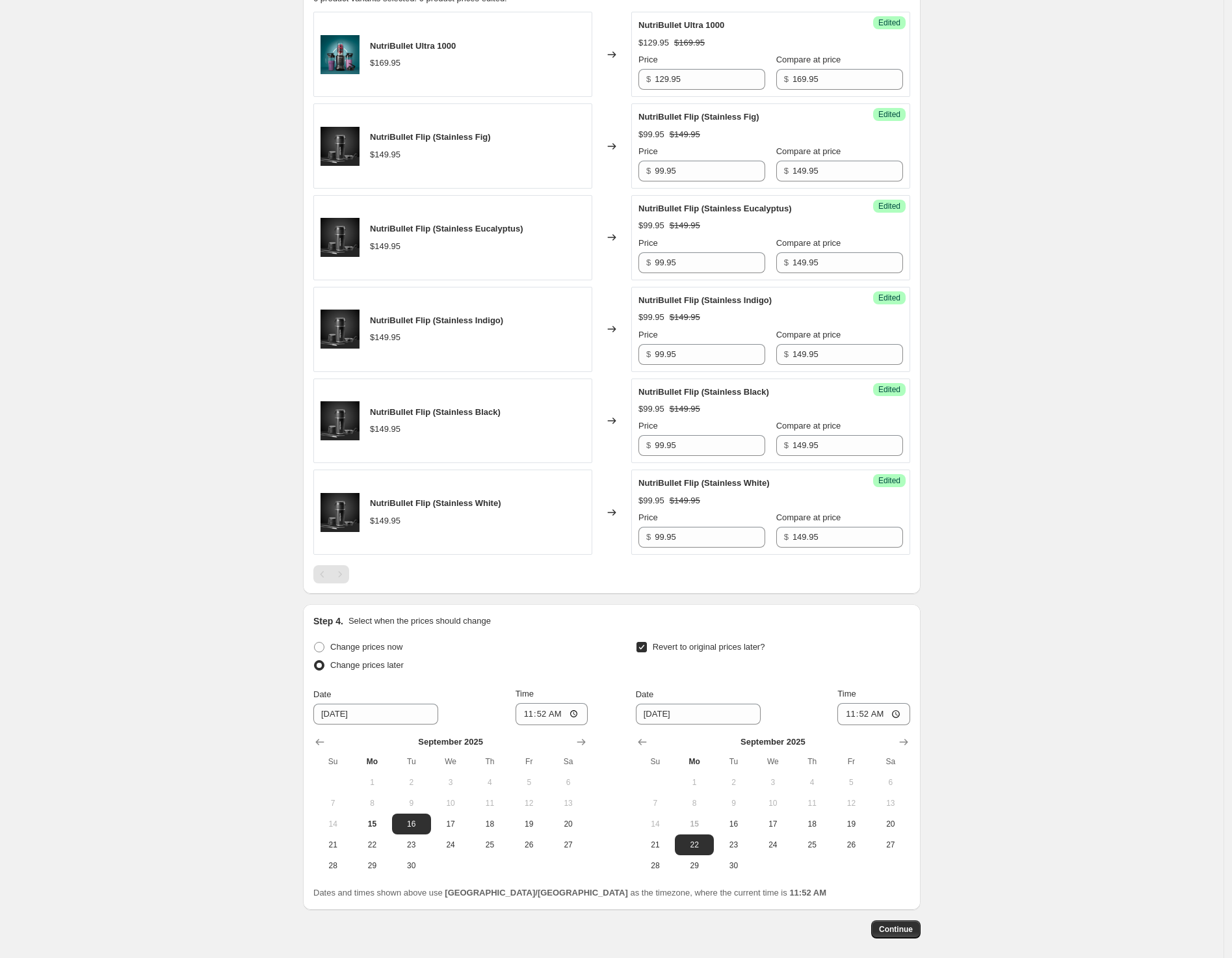
scroll to position [527, 0]
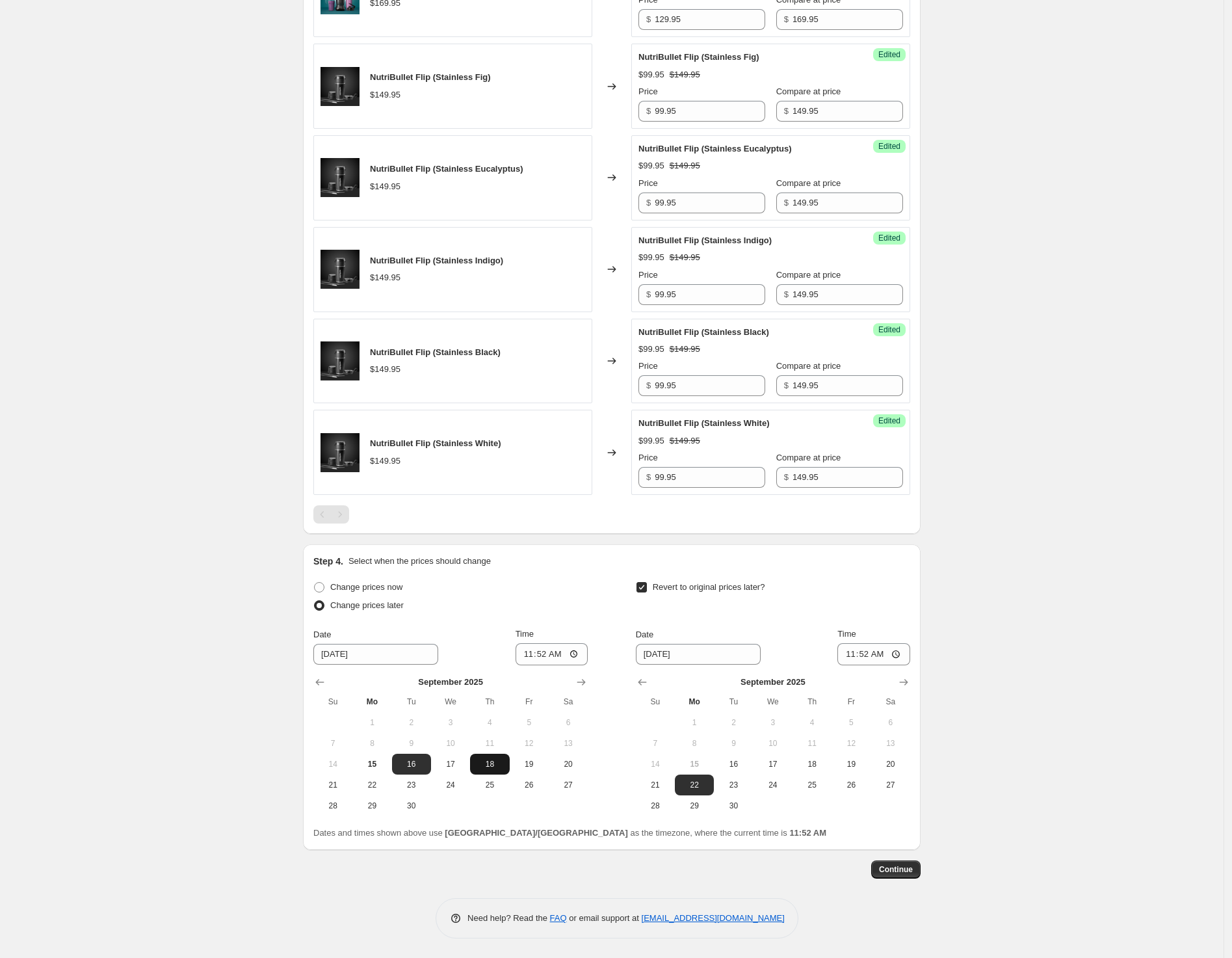
click at [491, 761] on span "18" at bounding box center [489, 764] width 28 height 11
type input "9/18/2025"
click at [531, 650] on input "11:52" at bounding box center [552, 654] width 73 height 23
type input "00:01"
click at [902, 678] on icon "Show next month, October 2025" at bounding box center [903, 681] width 13 height 13
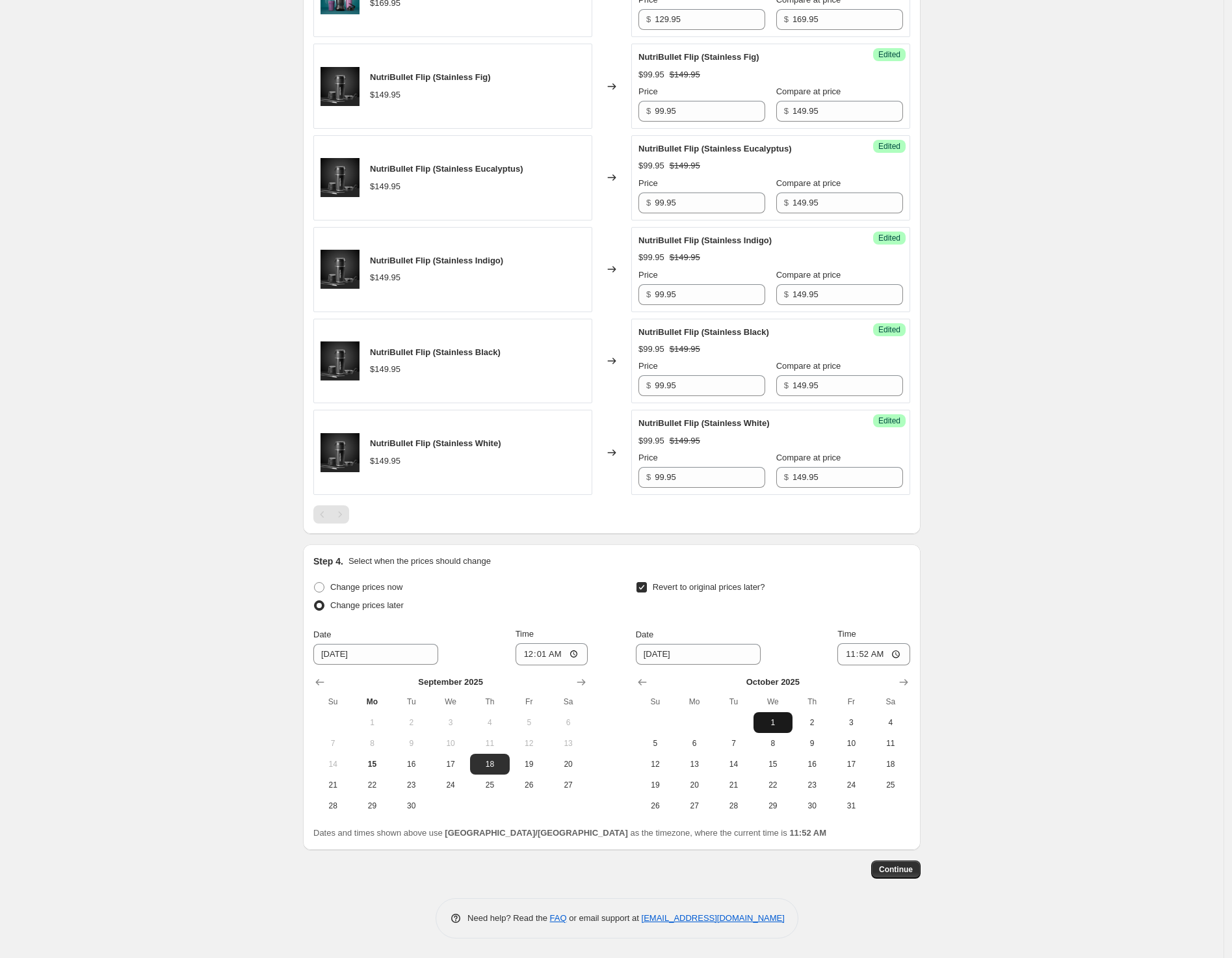
click at [766, 725] on span "1" at bounding box center [773, 722] width 28 height 11
type input "10/1/2025"
click at [850, 656] on input "11:52" at bounding box center [874, 654] width 73 height 23
click at [875, 658] on input "11:59" at bounding box center [874, 654] width 73 height 23
type input "23:59"
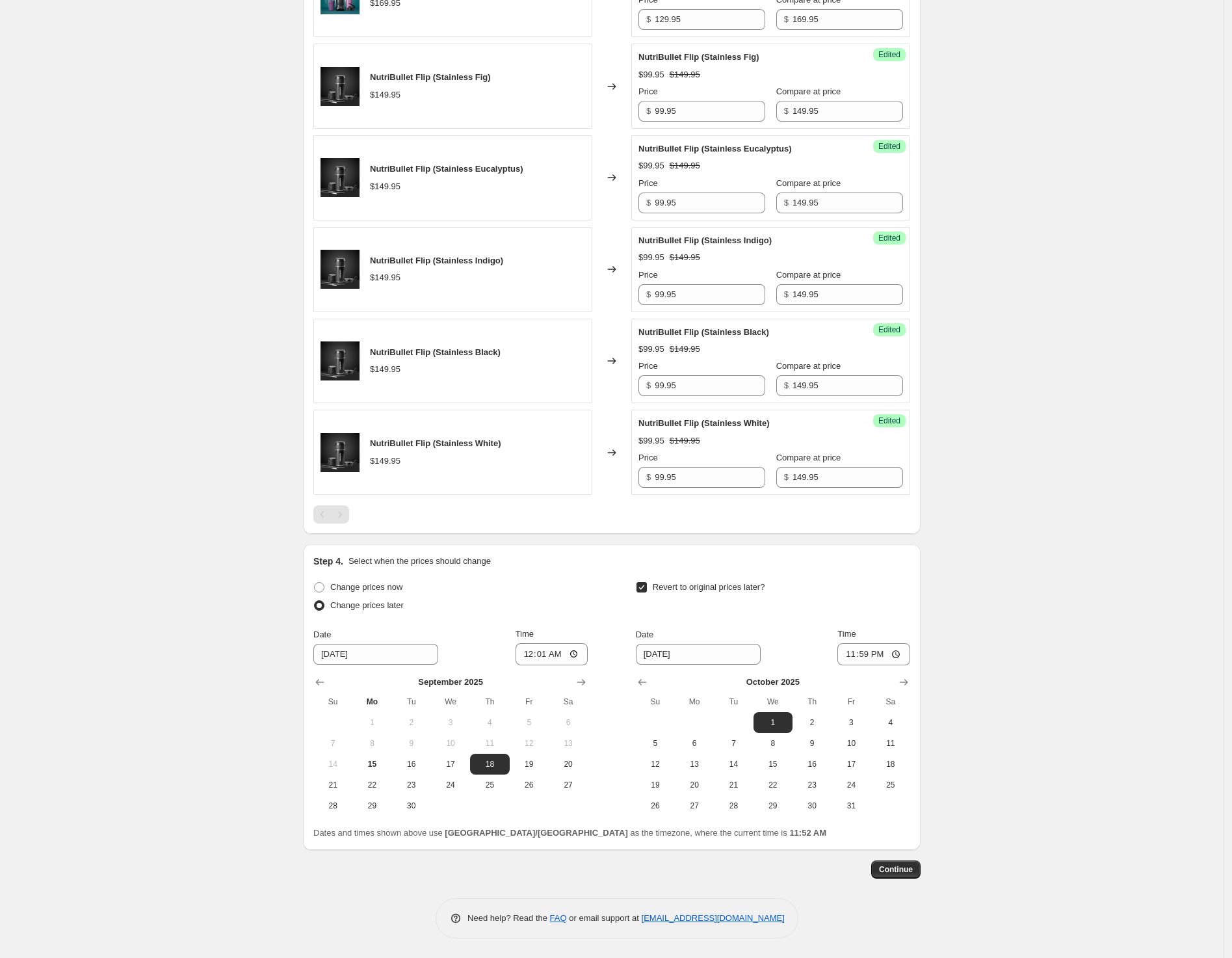
click at [974, 607] on div "Create new price change job. This page is ready Create new price change job Dra…" at bounding box center [612, 216] width 1224 height 1483
click at [889, 867] on span "Continue" at bounding box center [896, 869] width 33 height 11
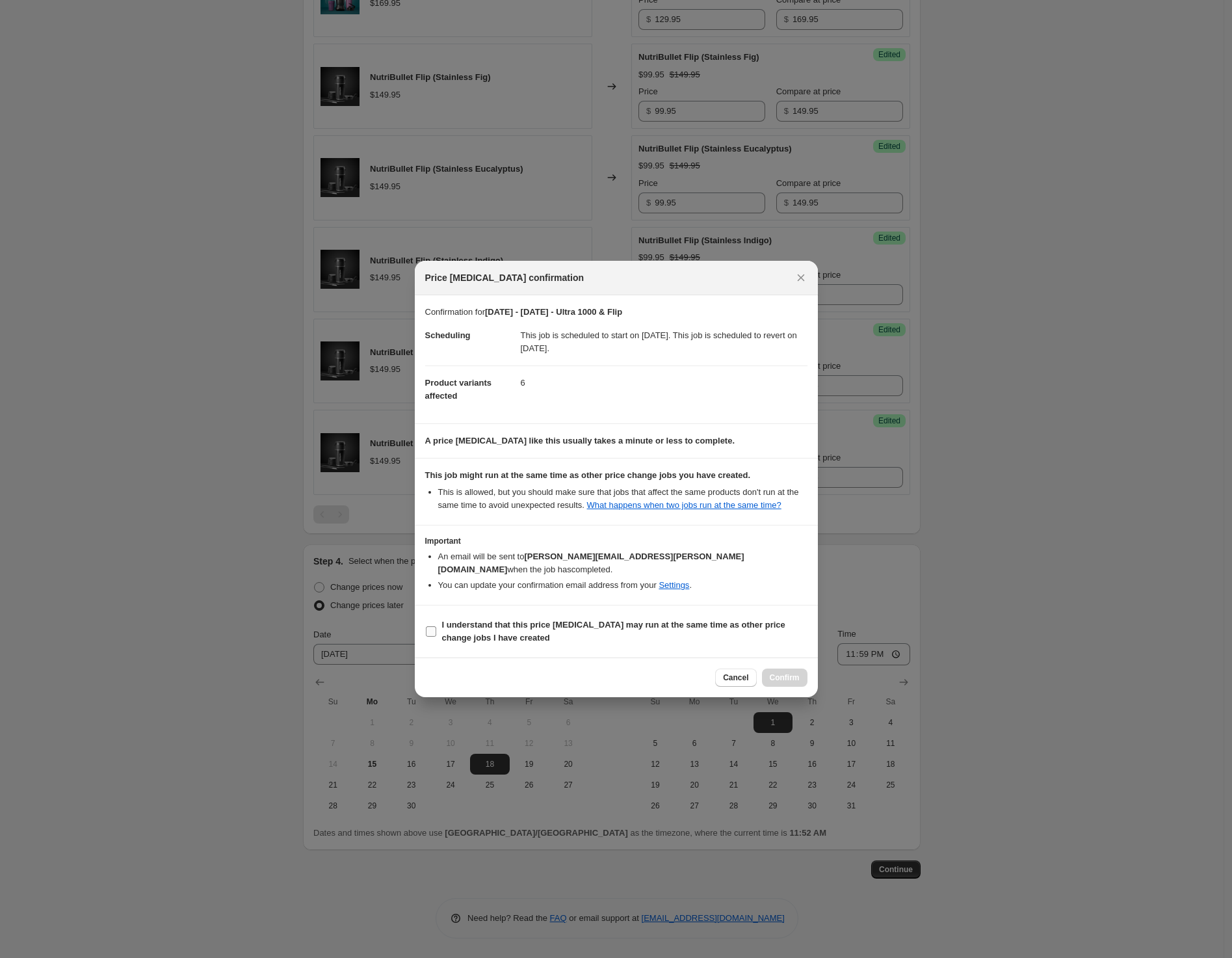
click at [505, 619] on b "I understand that this price change job may run at the same time as other price…" at bounding box center [615, 630] width 344 height 23
click at [437, 626] on input "I understand that this price change job may run at the same time as other price…" at bounding box center [431, 631] width 11 height 11
checkbox input "true"
click at [794, 672] on span "Confirm" at bounding box center [784, 677] width 29 height 11
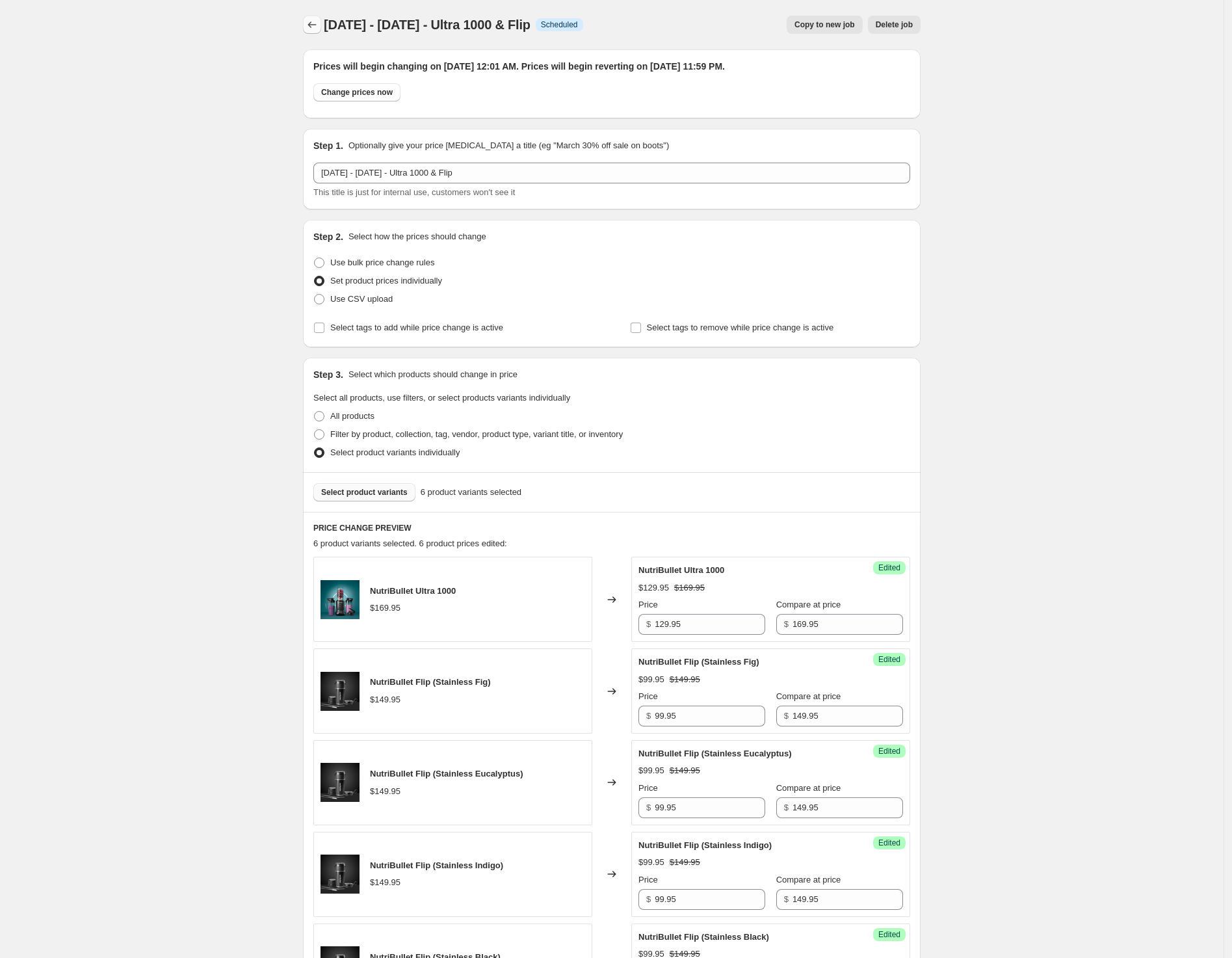
click at [319, 27] on icon "Price change jobs" at bounding box center [311, 25] width 13 height 13
